Goal: Task Accomplishment & Management: Complete application form

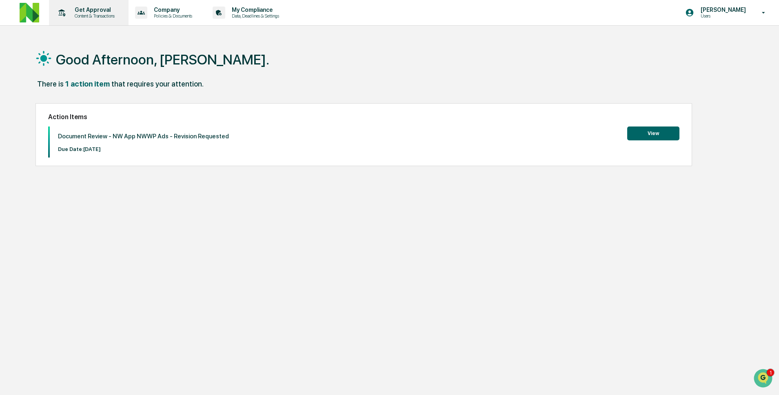
click at [80, 12] on p "Get Approval" at bounding box center [93, 10] width 51 height 7
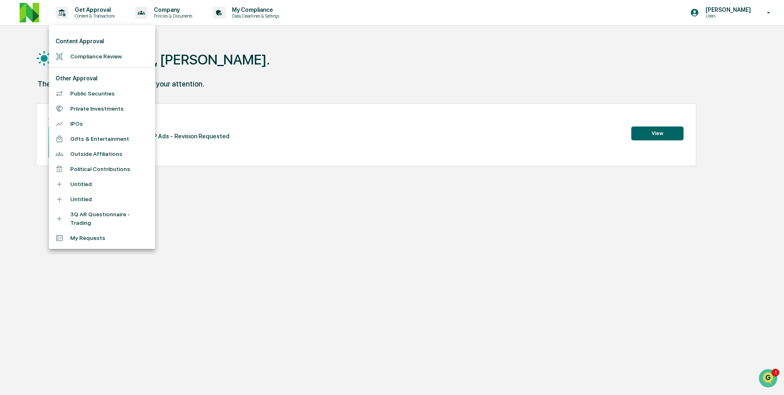
click at [104, 51] on li "Compliance Review" at bounding box center [102, 56] width 106 height 15
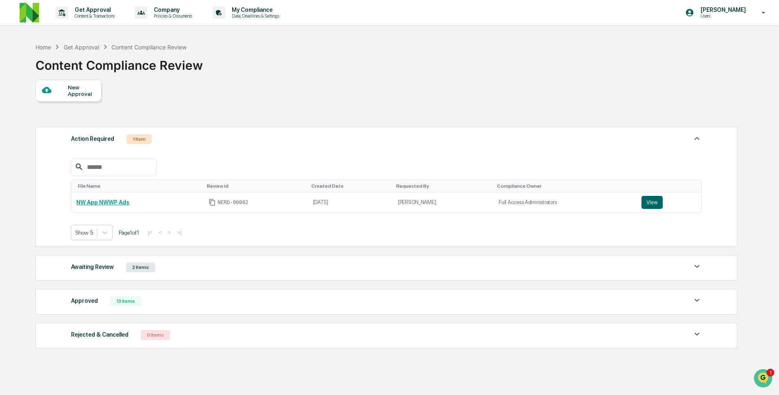
click at [73, 95] on div "New Approval" at bounding box center [81, 90] width 27 height 13
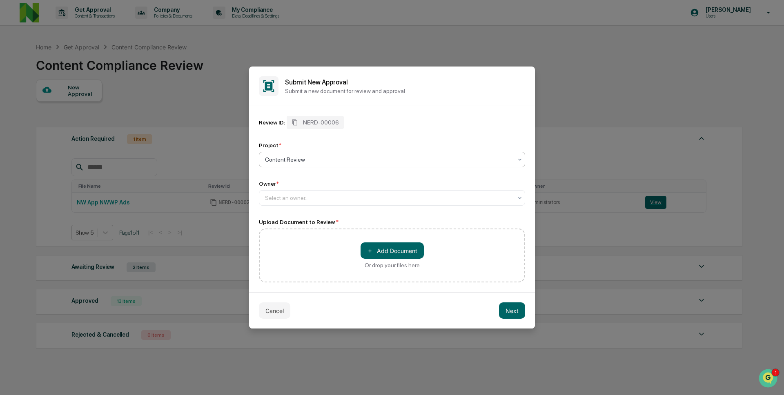
click at [352, 160] on div at bounding box center [388, 159] width 247 height 8
click at [354, 158] on div at bounding box center [388, 159] width 247 height 8
click at [337, 193] on div "Select an owner..." at bounding box center [388, 197] width 255 height 11
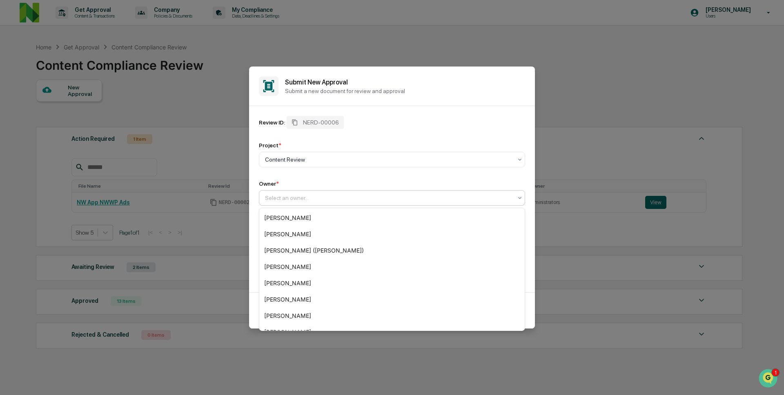
click at [333, 180] on div "Owner *" at bounding box center [392, 183] width 266 height 7
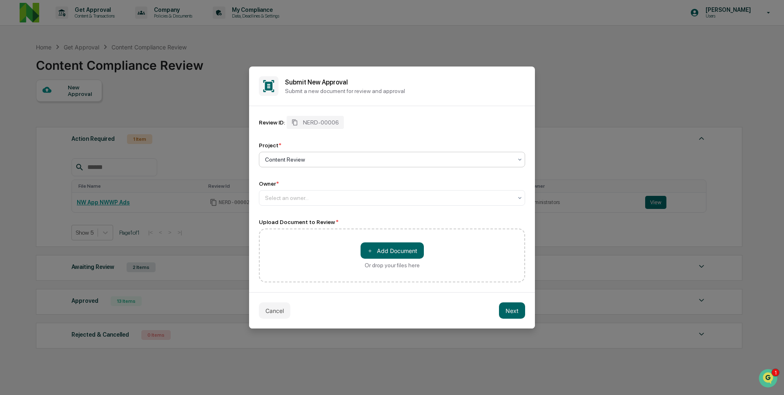
click at [342, 155] on div at bounding box center [388, 159] width 247 height 8
click at [317, 189] on div "Owner * Select an owner..." at bounding box center [392, 192] width 266 height 25
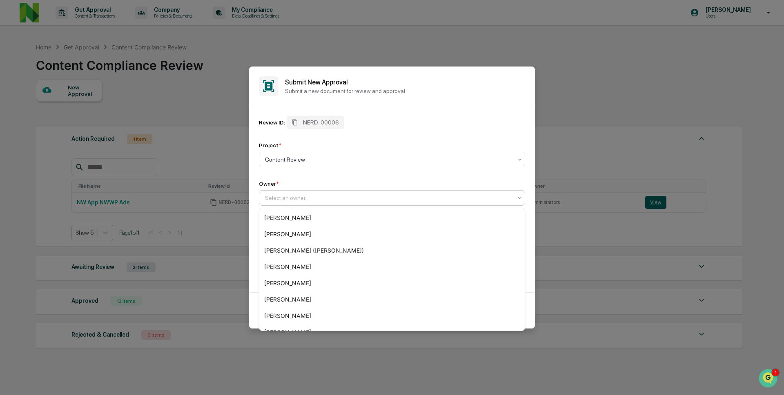
click at [321, 204] on div "Select an owner..." at bounding box center [388, 197] width 255 height 11
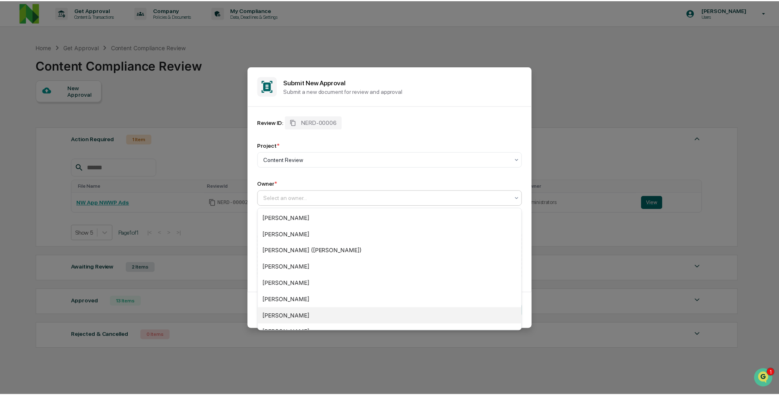
scroll to position [77, 0]
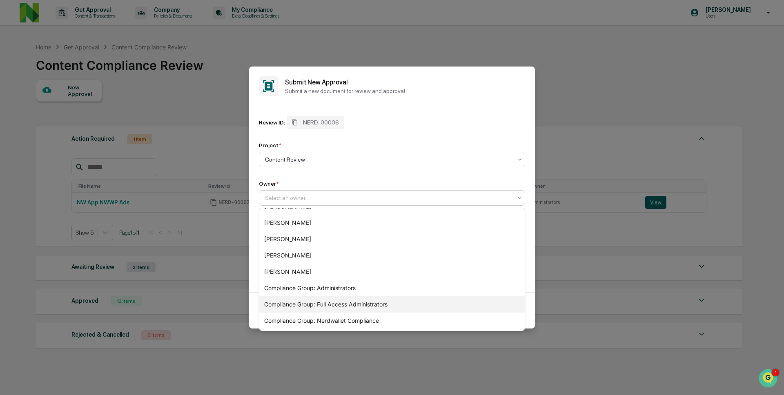
click at [339, 307] on div "Compliance Group: Full Access Administrators" at bounding box center [391, 304] width 265 height 16
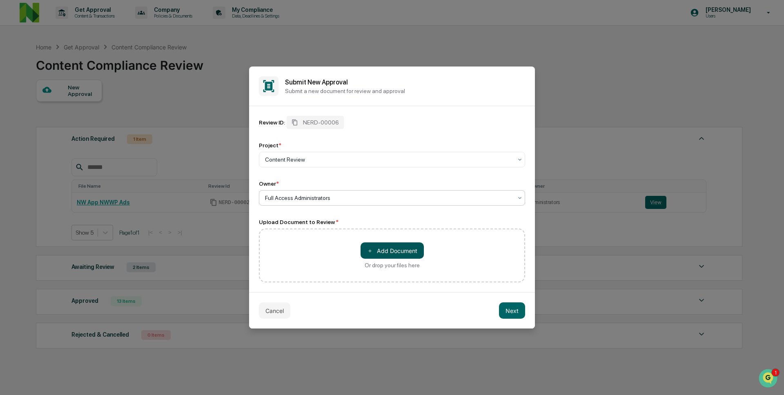
click at [383, 249] on button "＋ Add Document" at bounding box center [391, 250] width 63 height 16
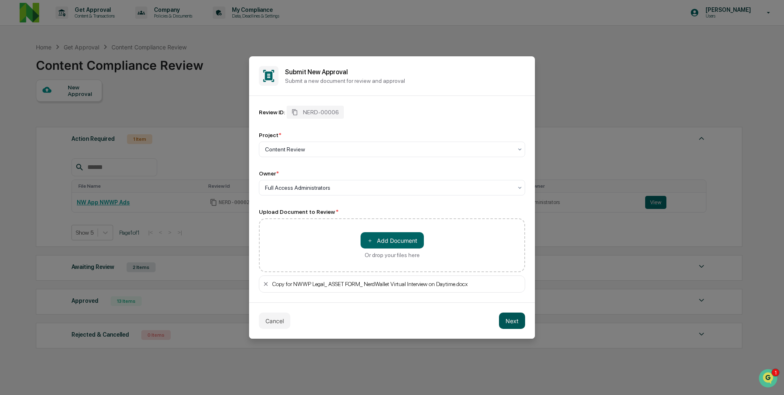
click at [511, 322] on button "Next" at bounding box center [512, 321] width 26 height 16
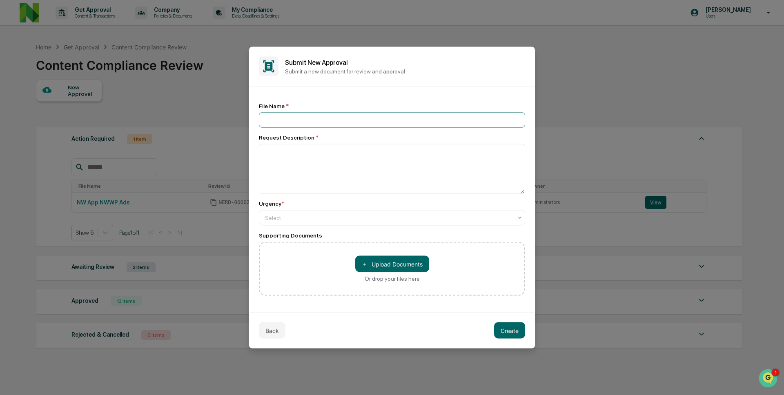
click at [364, 114] on input at bounding box center [392, 120] width 266 height 15
type input "**********"
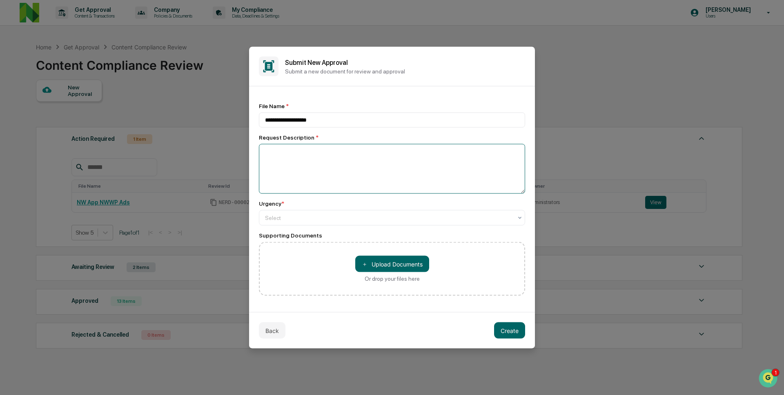
click at [359, 160] on textarea at bounding box center [392, 169] width 266 height 50
paste textarea "**********"
click at [322, 147] on textarea "**********" at bounding box center [392, 169] width 266 height 50
type textarea "**********"
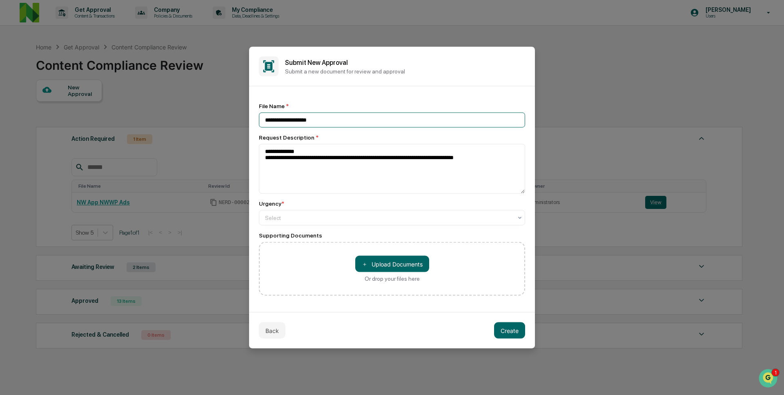
click at [351, 116] on input "**********" at bounding box center [392, 120] width 266 height 15
type input "**********"
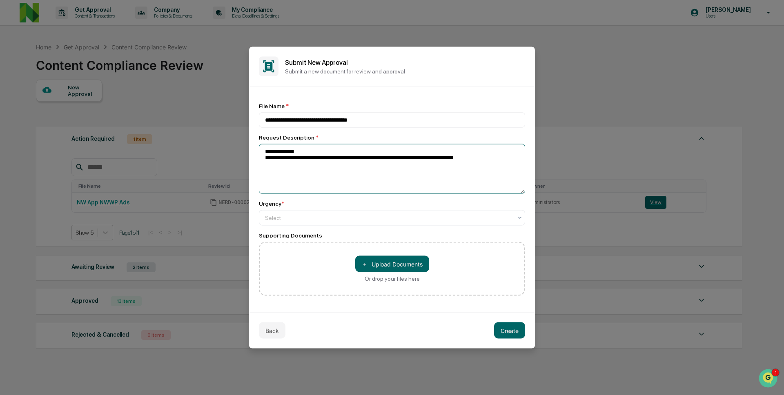
click at [331, 175] on textarea "**********" at bounding box center [392, 169] width 266 height 50
click at [324, 154] on textarea "**********" at bounding box center [392, 169] width 266 height 50
click at [360, 176] on textarea "**********" at bounding box center [392, 169] width 266 height 50
type textarea "**********"
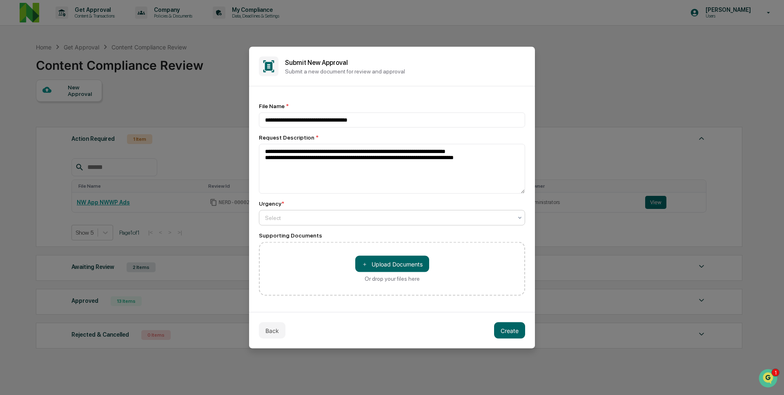
click at [326, 219] on div at bounding box center [388, 218] width 247 height 8
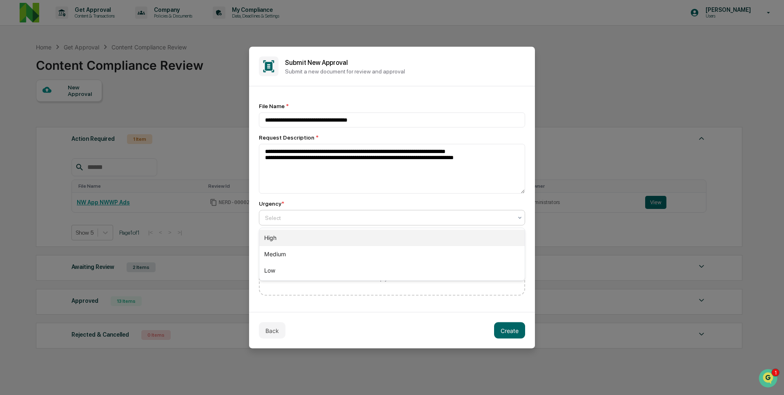
click at [316, 238] on div "High" at bounding box center [391, 238] width 265 height 16
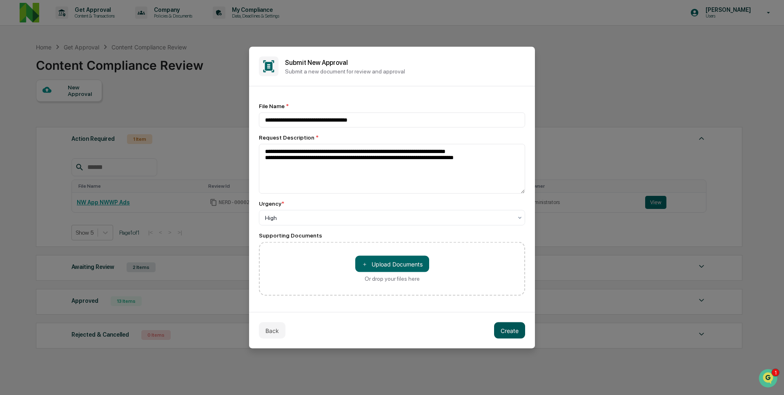
click at [511, 334] on button "Create" at bounding box center [509, 330] width 31 height 16
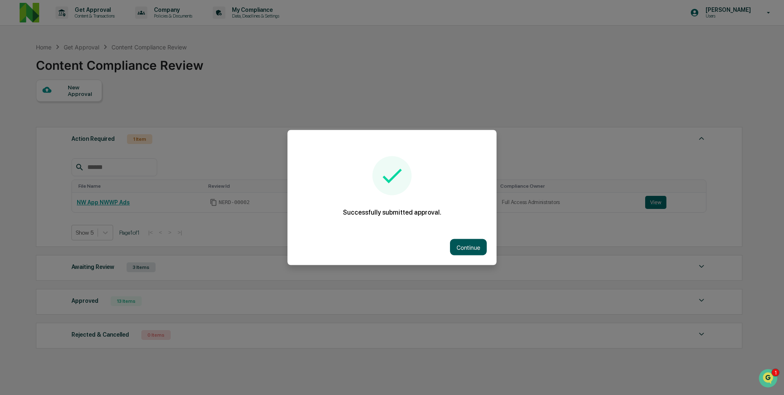
click at [469, 247] on button "Continue" at bounding box center [468, 247] width 37 height 16
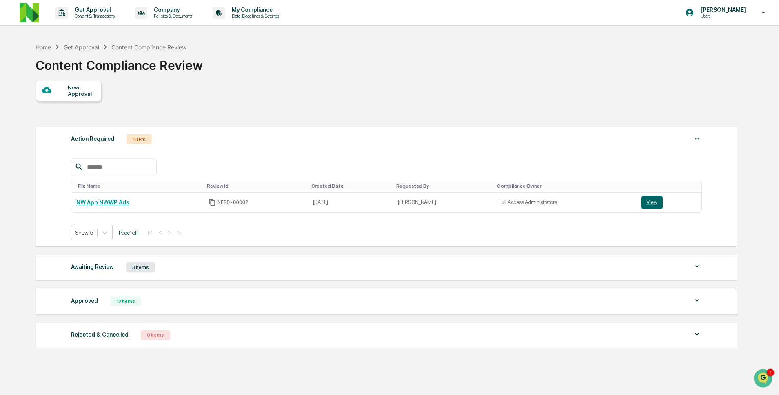
click at [215, 276] on div "Awaiting Review 3 Items File Name Review Id Created Date Requested By Complianc…" at bounding box center [387, 268] width 702 height 26
click at [231, 260] on div "Awaiting Review 3 Items File Name Review Id Created Date Requested By Complianc…" at bounding box center [387, 268] width 702 height 26
click at [232, 270] on div "Awaiting Review 3 Items" at bounding box center [386, 267] width 631 height 11
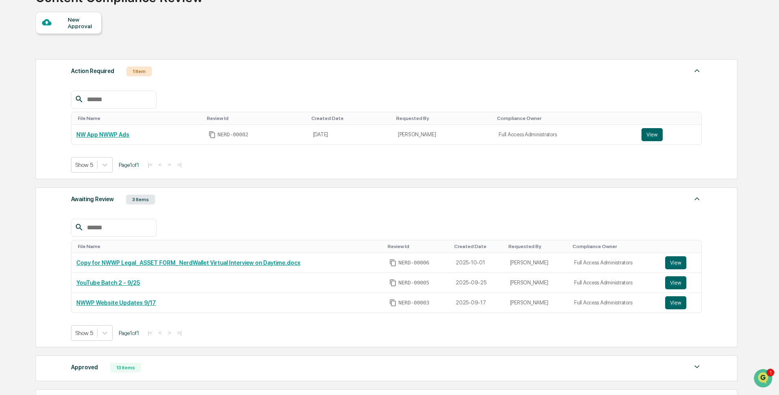
scroll to position [74, 0]
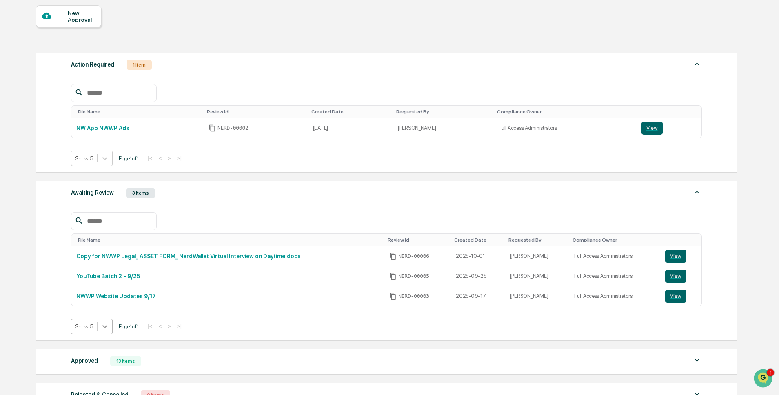
click at [108, 328] on body "Get Approval Content & Transactions Company Policies & Documents My Compliance …" at bounding box center [389, 204] width 779 height 557
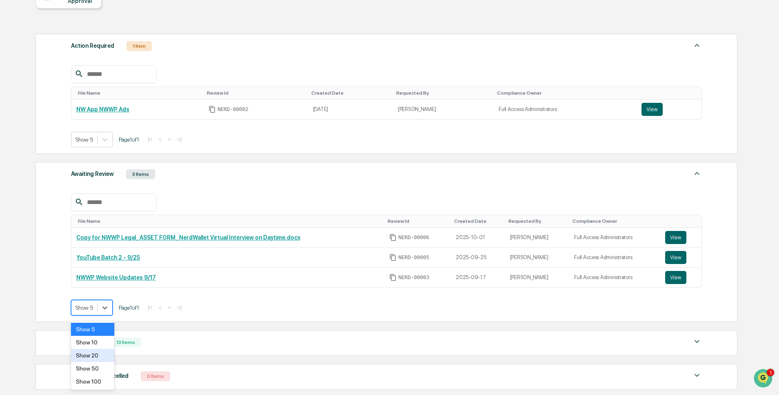
click at [98, 357] on div "Show 20" at bounding box center [92, 355] width 43 height 13
click at [153, 344] on div "Approved 13 Items" at bounding box center [386, 342] width 631 height 11
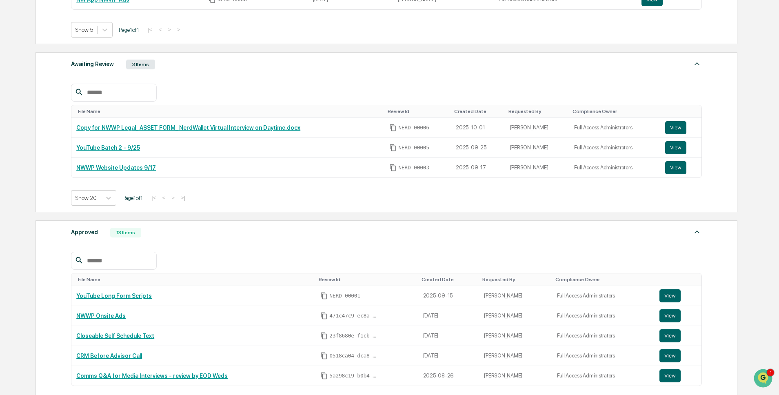
scroll to position [0, 0]
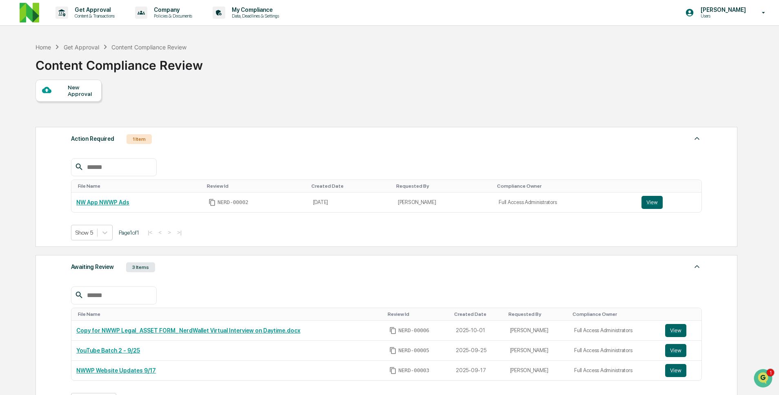
click at [85, 47] on div "Get Approval" at bounding box center [82, 47] width 36 height 7
click at [87, 48] on div "Get Approval" at bounding box center [82, 47] width 36 height 7
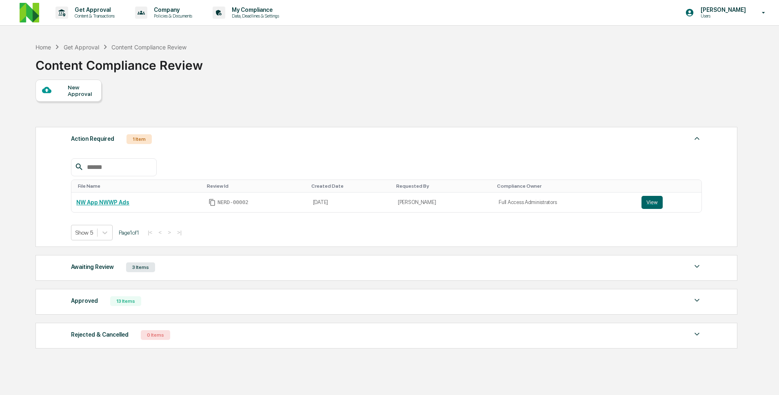
click at [189, 273] on div "Awaiting Review 3 Items" at bounding box center [386, 267] width 631 height 11
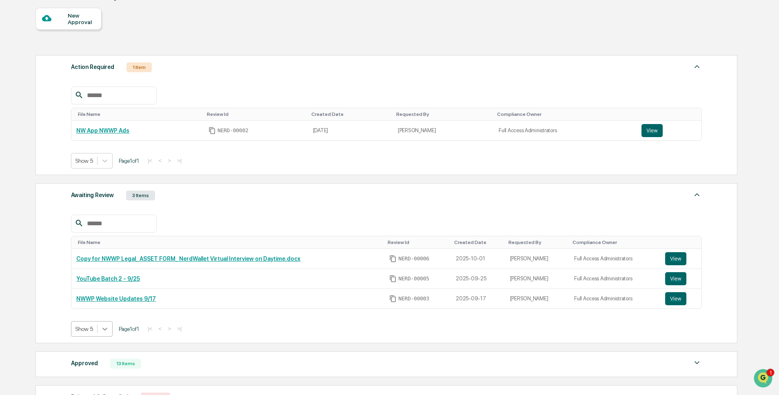
scroll to position [93, 0]
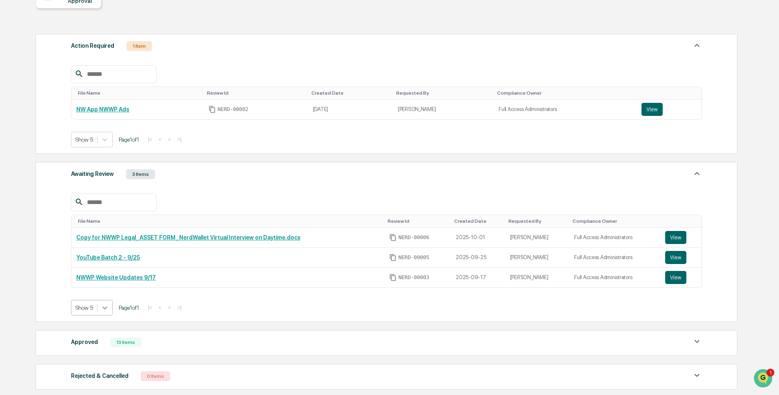
click at [102, 331] on body "Get Approval Content & Transactions Company Policies & Documents My Compliance …" at bounding box center [389, 185] width 779 height 557
click at [100, 352] on div "Show 20" at bounding box center [92, 355] width 43 height 13
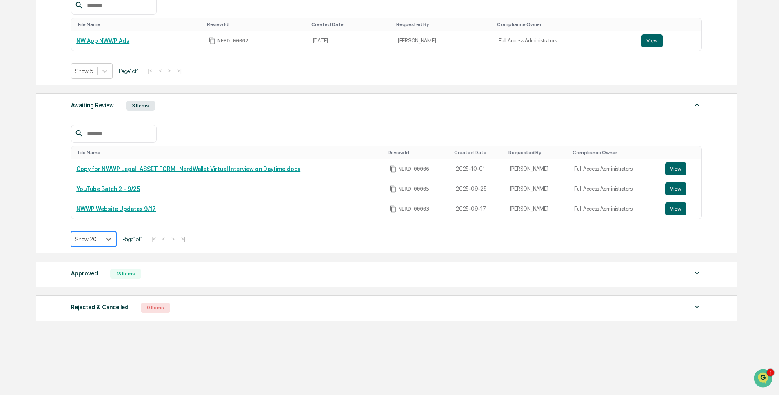
scroll to position [165, 0]
click at [237, 265] on div "Approved 13 Items File Name Review Id Created Date Requested By Compliance Owne…" at bounding box center [387, 275] width 702 height 26
click at [229, 274] on div "Approved 13 Items" at bounding box center [386, 273] width 631 height 11
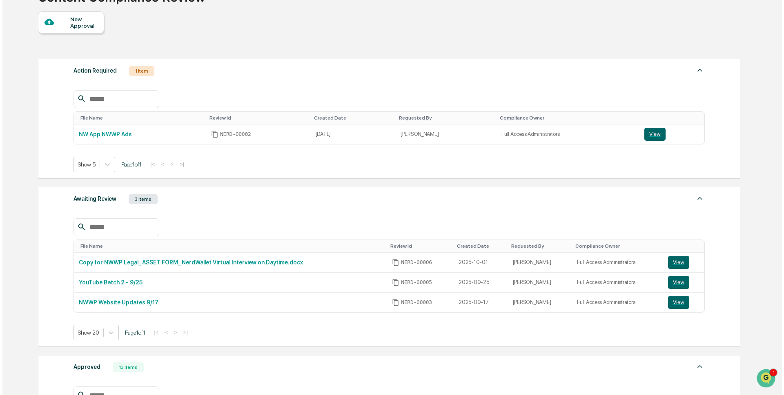
scroll to position [0, 0]
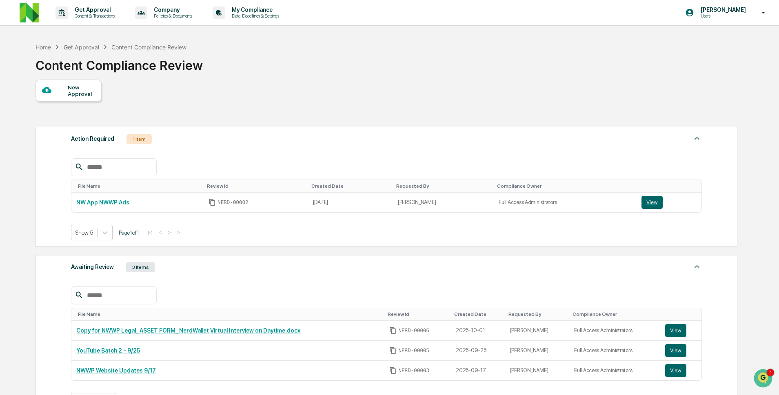
click at [77, 91] on div "New Approval" at bounding box center [81, 90] width 27 height 13
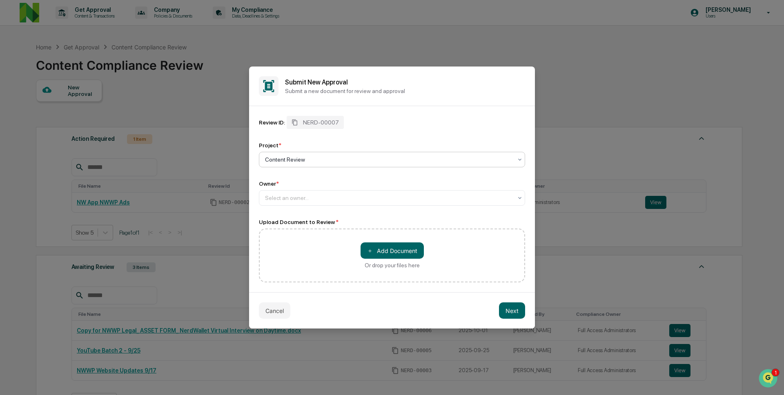
click at [328, 162] on div at bounding box center [388, 159] width 247 height 8
click at [324, 200] on div at bounding box center [388, 198] width 247 height 8
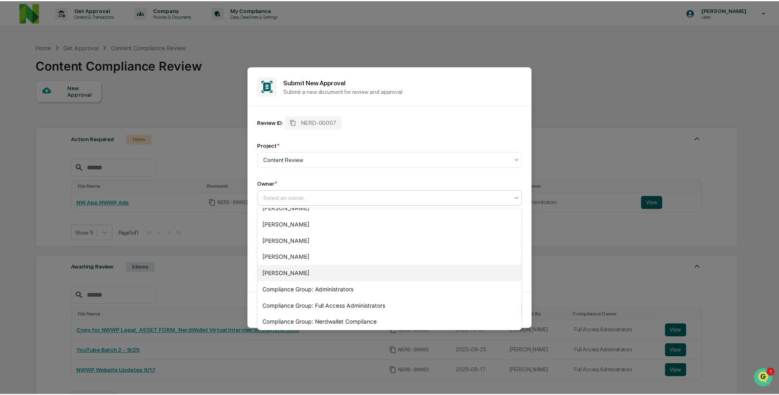
scroll to position [77, 0]
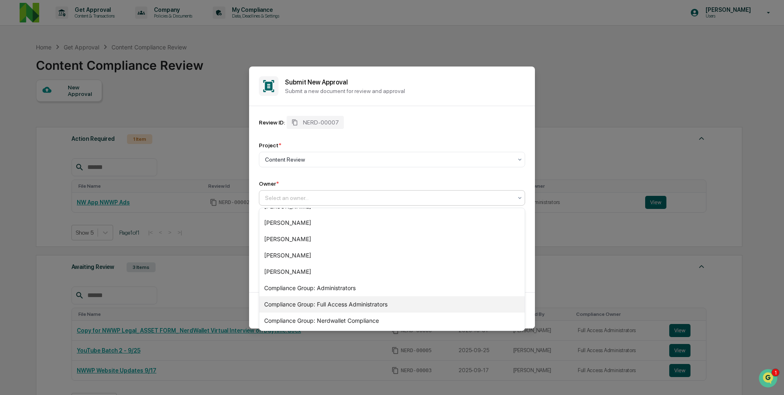
click at [331, 300] on div "Compliance Group: Full Access Administrators" at bounding box center [391, 304] width 265 height 16
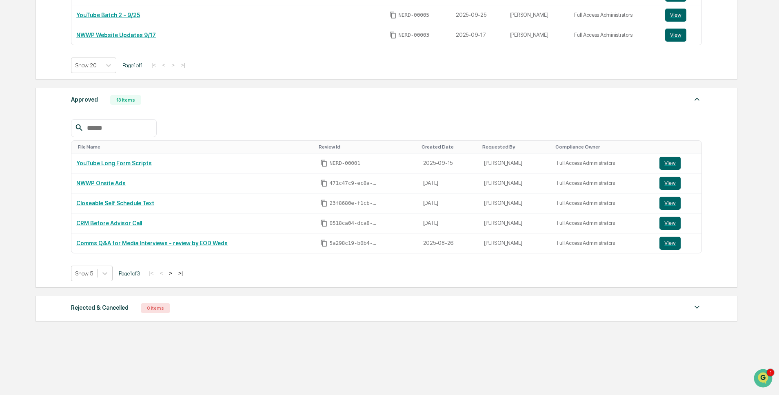
scroll to position [340, 0]
